Goal: Information Seeking & Learning: Understand process/instructions

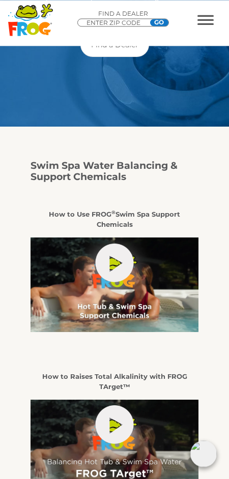
scroll to position [114, 0]
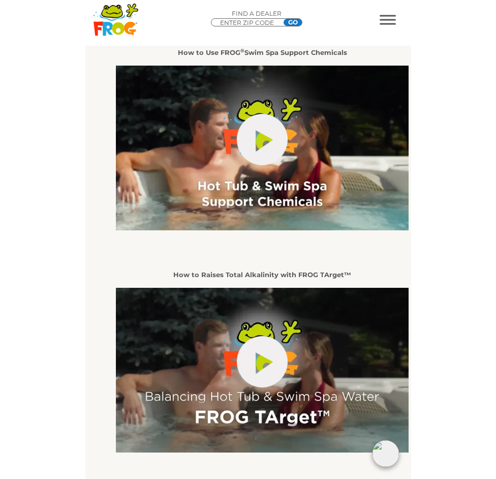
scroll to position [340, 0]
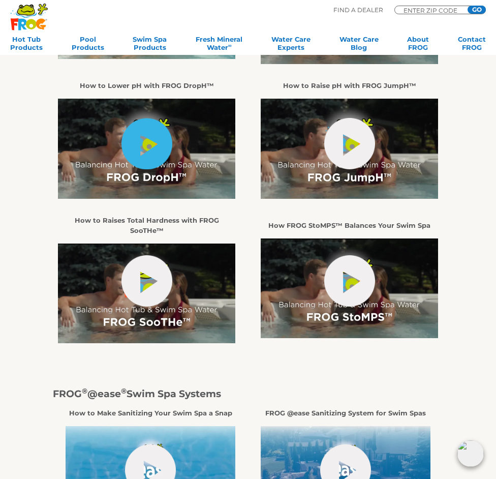
click at [143, 122] on link "hide-me" at bounding box center [147, 143] width 51 height 51
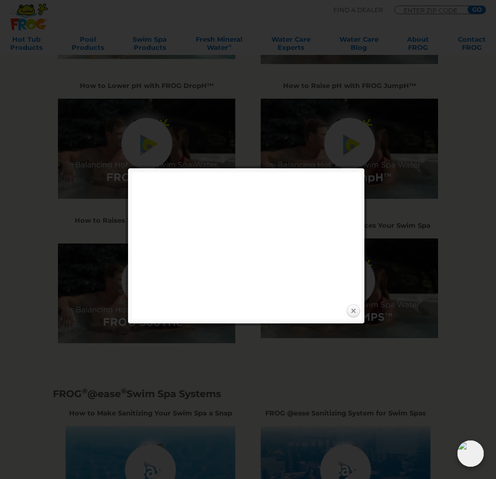
click at [228, 313] on link "Close" at bounding box center [353, 311] width 15 height 15
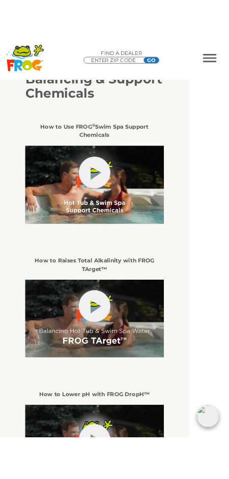
scroll to position [325, 0]
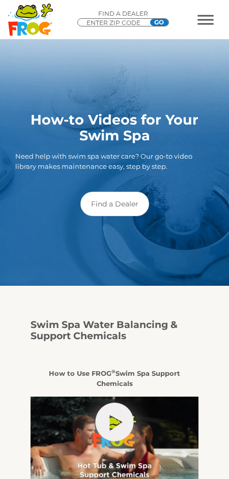
scroll to position [325, 0]
